Goal: Task Accomplishment & Management: Manage account settings

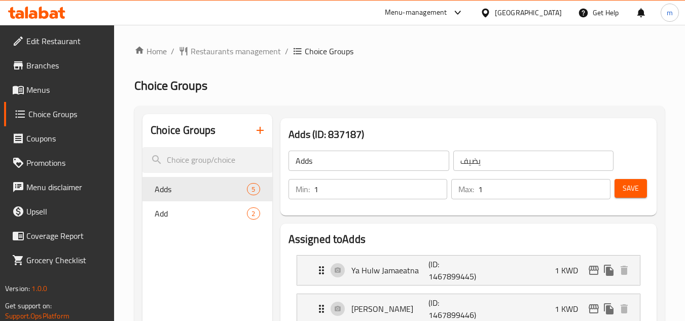
scroll to position [508, 0]
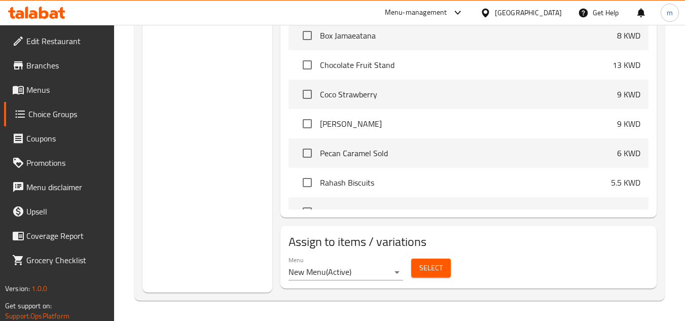
click at [547, 19] on div "[GEOGRAPHIC_DATA]" at bounding box center [521, 13] width 98 height 24
click at [559, 13] on div "Kuwait" at bounding box center [528, 12] width 67 height 11
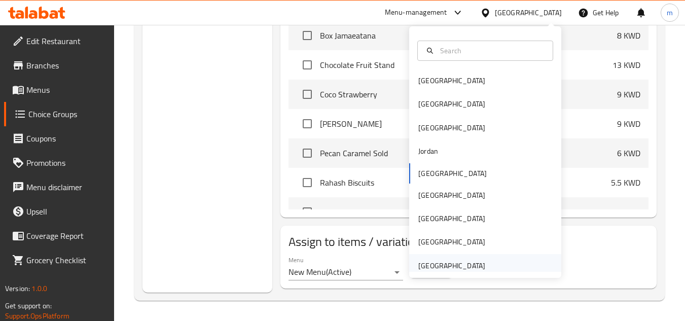
click at [456, 263] on div "[GEOGRAPHIC_DATA]" at bounding box center [451, 265] width 67 height 11
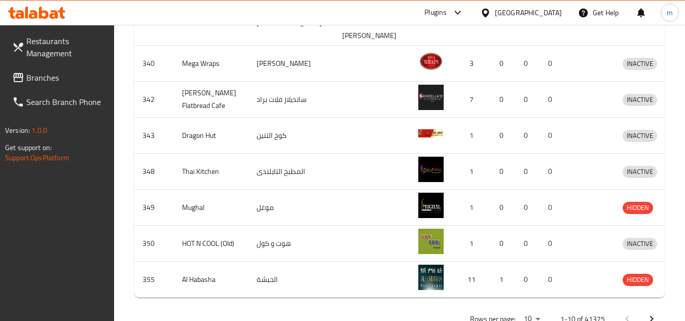
scroll to position [294, 0]
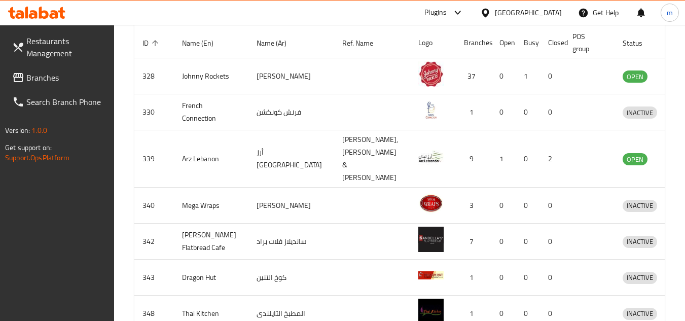
click at [57, 78] on span "Branches" at bounding box center [66, 77] width 80 height 12
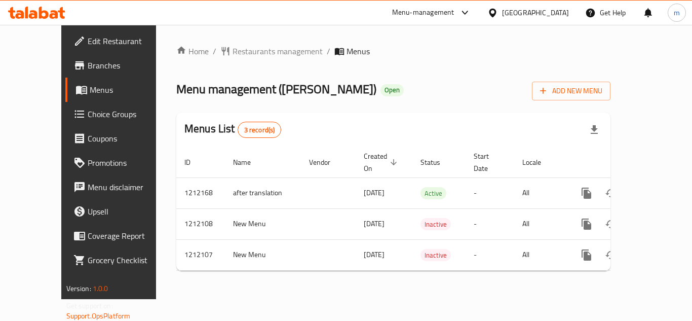
click at [88, 118] on span "Choice Groups" at bounding box center [128, 114] width 81 height 12
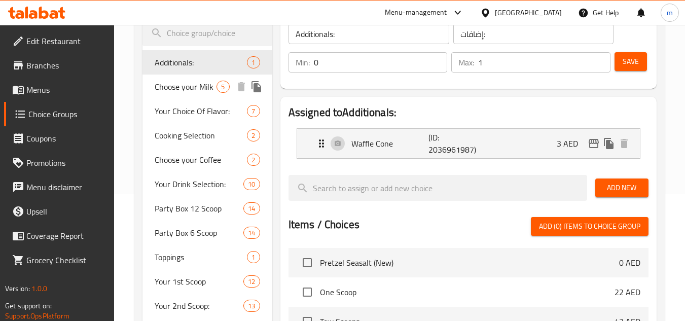
scroll to position [152, 0]
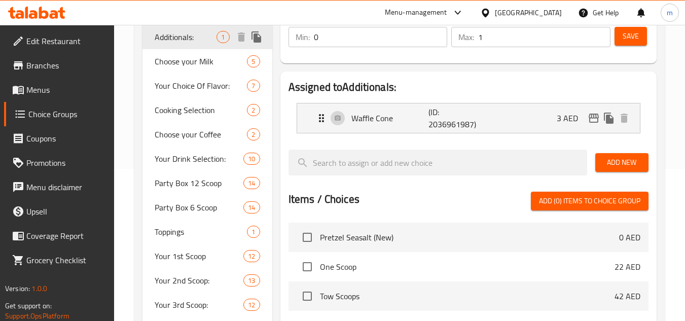
click at [181, 42] on span "Additionals:" at bounding box center [186, 37] width 62 height 12
click at [181, 62] on span "Choose your Milk" at bounding box center [186, 61] width 62 height 12
type input "Choose your Milk"
type input "اختر حليبك"
type input "1"
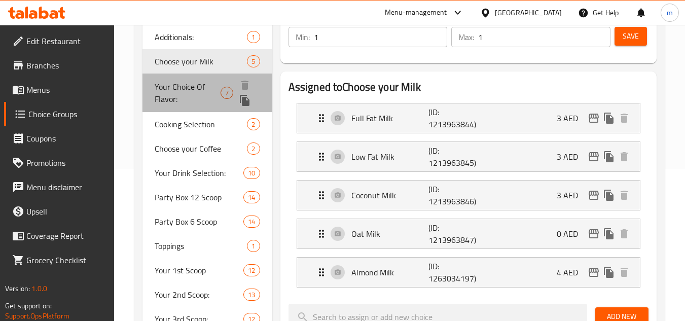
click at [181, 88] on span "Your Choice Of Flavor:" at bounding box center [188, 93] width 66 height 24
type input "Your Choice Of Flavor:"
type input "إختيارك من النكهة:"
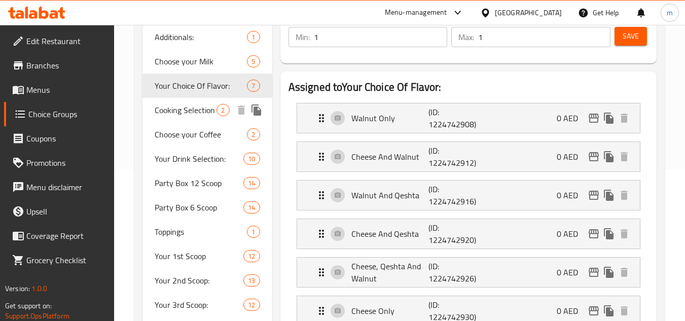
click at [178, 116] on span "Cooking Selection" at bounding box center [186, 110] width 62 height 12
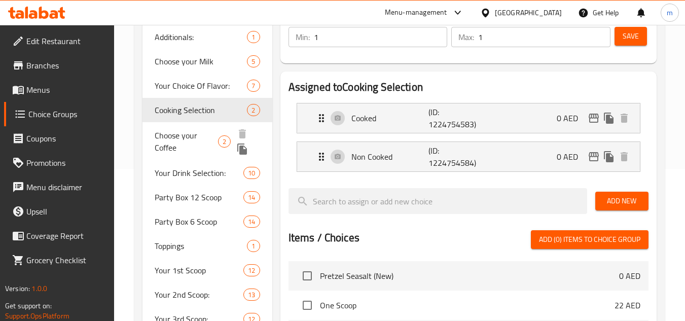
type input "Cooking Selection"
type input "اختيار طبخ"
click at [178, 131] on span "Choose your Coffee" at bounding box center [186, 141] width 63 height 24
type input "Choose your Coffee"
type input "اختر قهوتك"
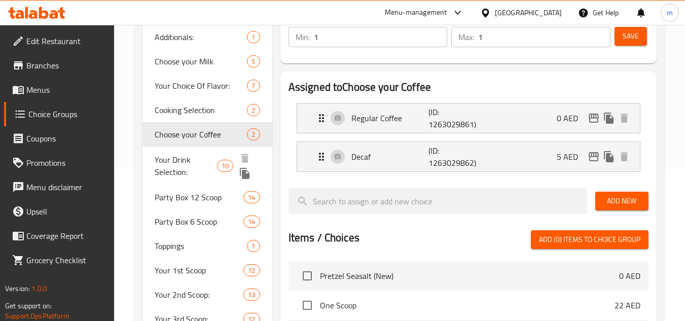
click at [176, 167] on span "Your Drink Selection:" at bounding box center [186, 166] width 62 height 24
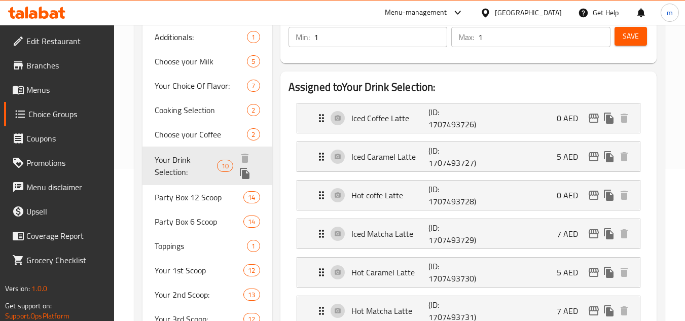
type input "Your Drink Selection:"
type input "اختيار مشروبك:"
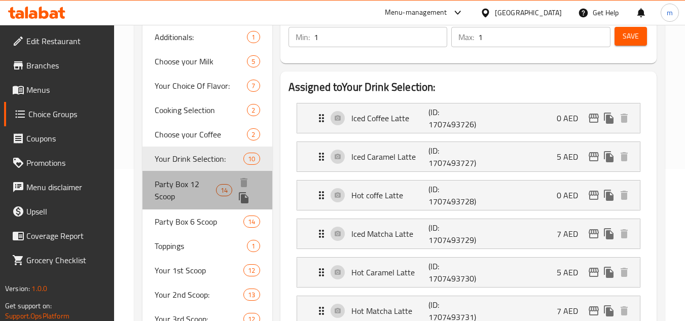
click at [187, 193] on span "Party Box 12 Scoop" at bounding box center [185, 190] width 61 height 24
type input "Party Box 12 Scoop"
type input "علبة حفلات 12 مغرفة"
type input "12"
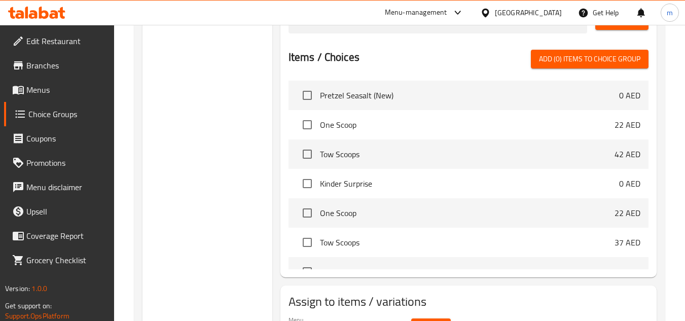
scroll to position [652, 0]
